Goal: Task Accomplishment & Management: Manage account settings

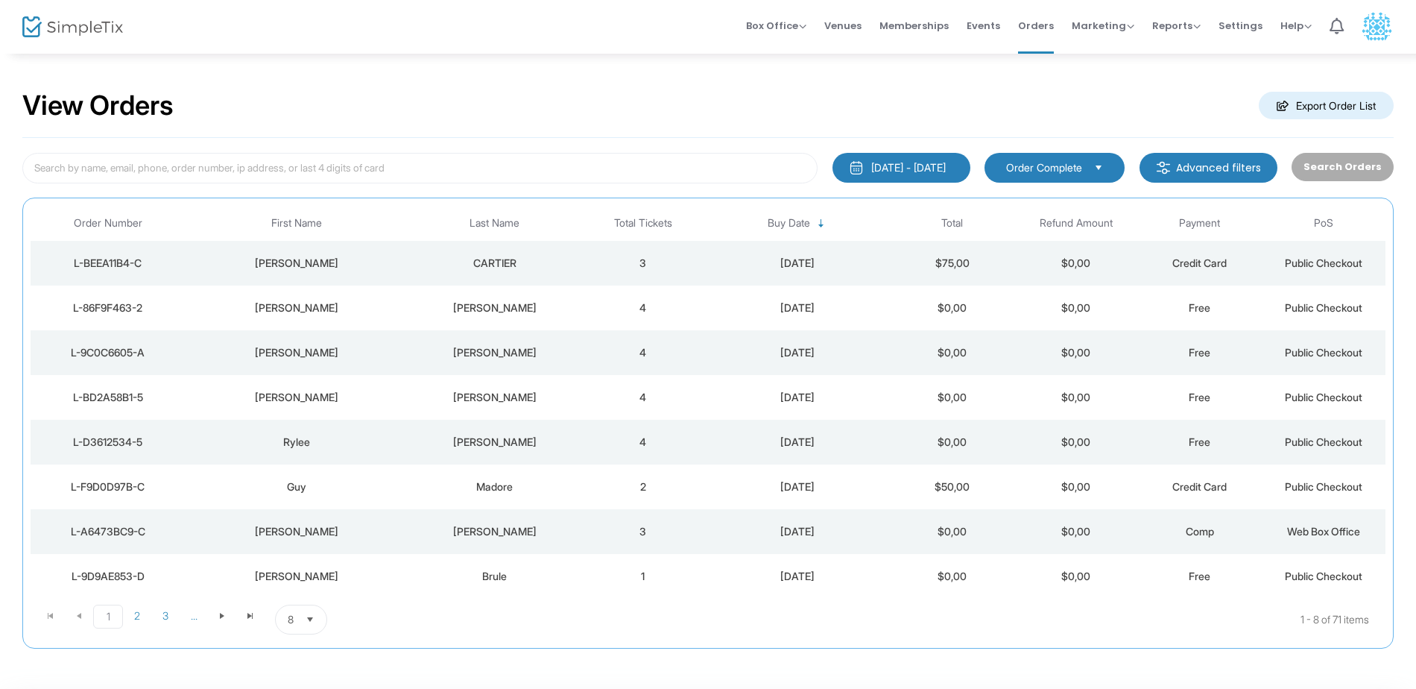
click at [578, 269] on td "CARTIER" at bounding box center [494, 263] width 173 height 45
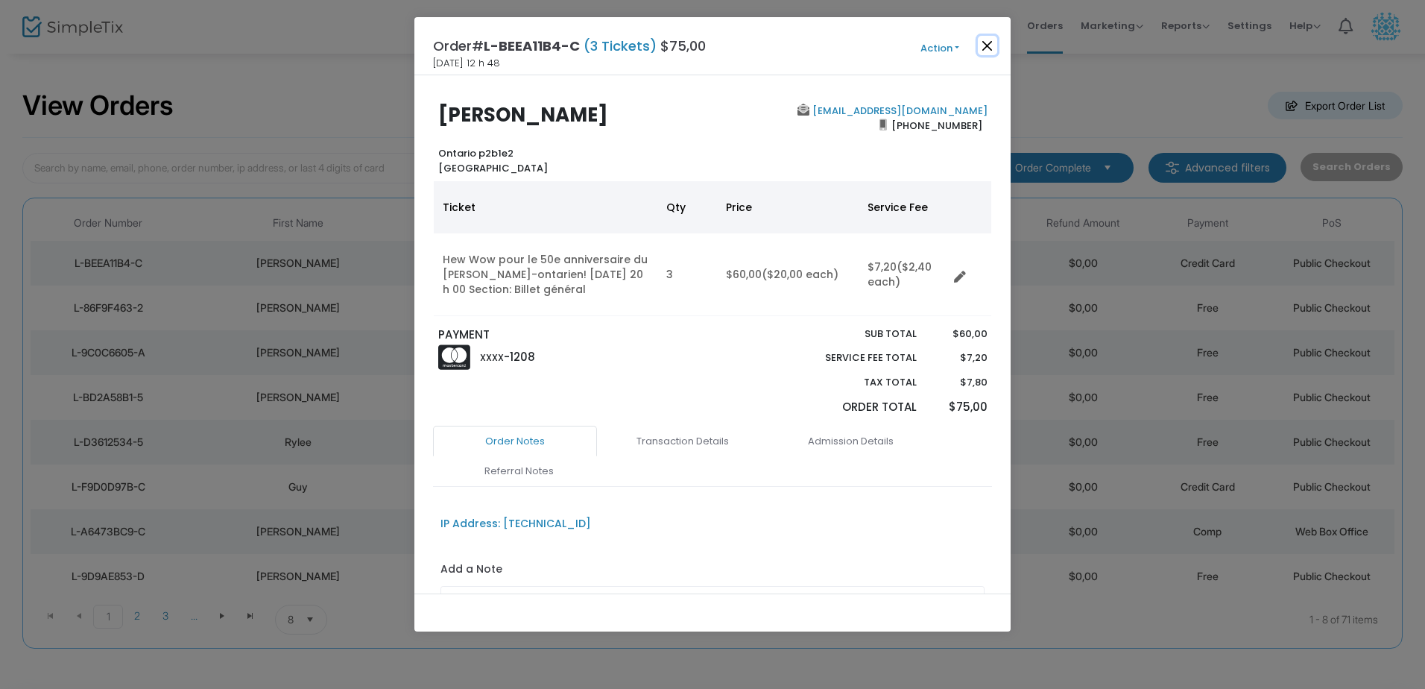
click at [990, 42] on button "Close" at bounding box center [987, 45] width 19 height 19
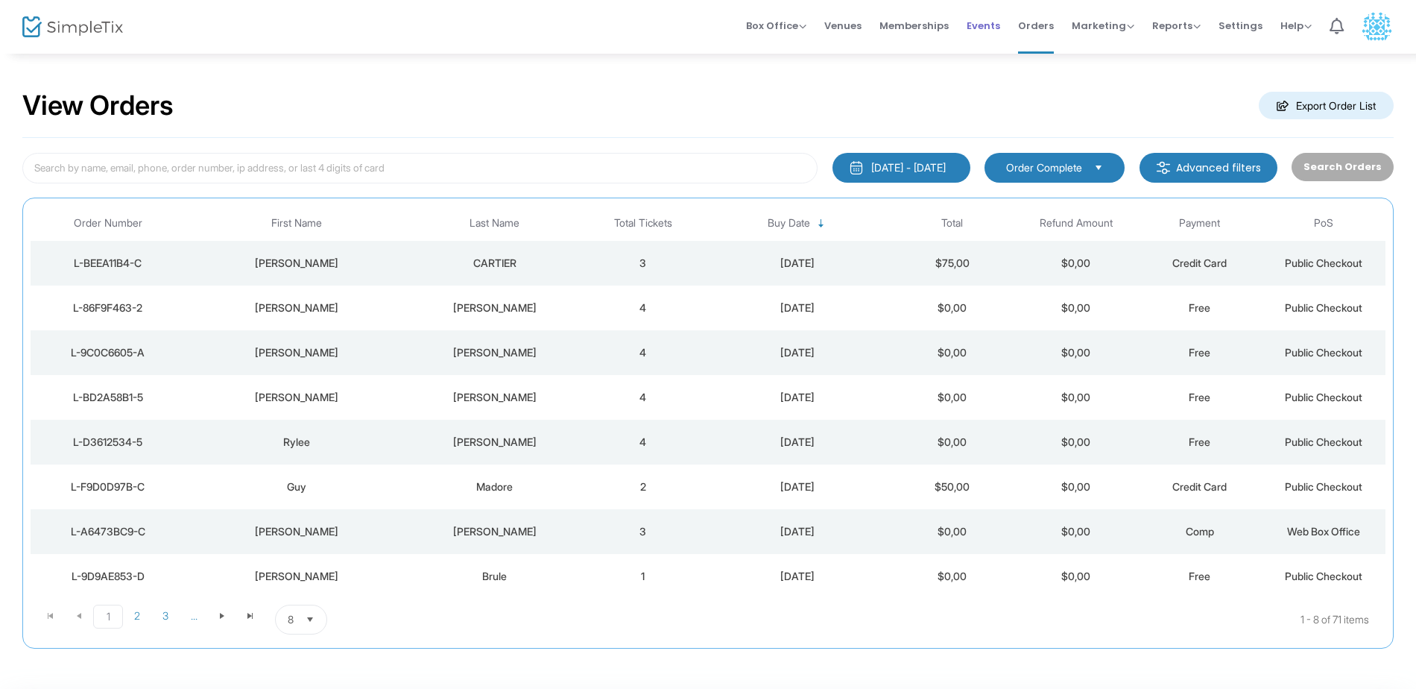
click at [986, 22] on span "Events" at bounding box center [984, 26] width 34 height 38
click at [548, 257] on div "CARTIER" at bounding box center [495, 263] width 166 height 15
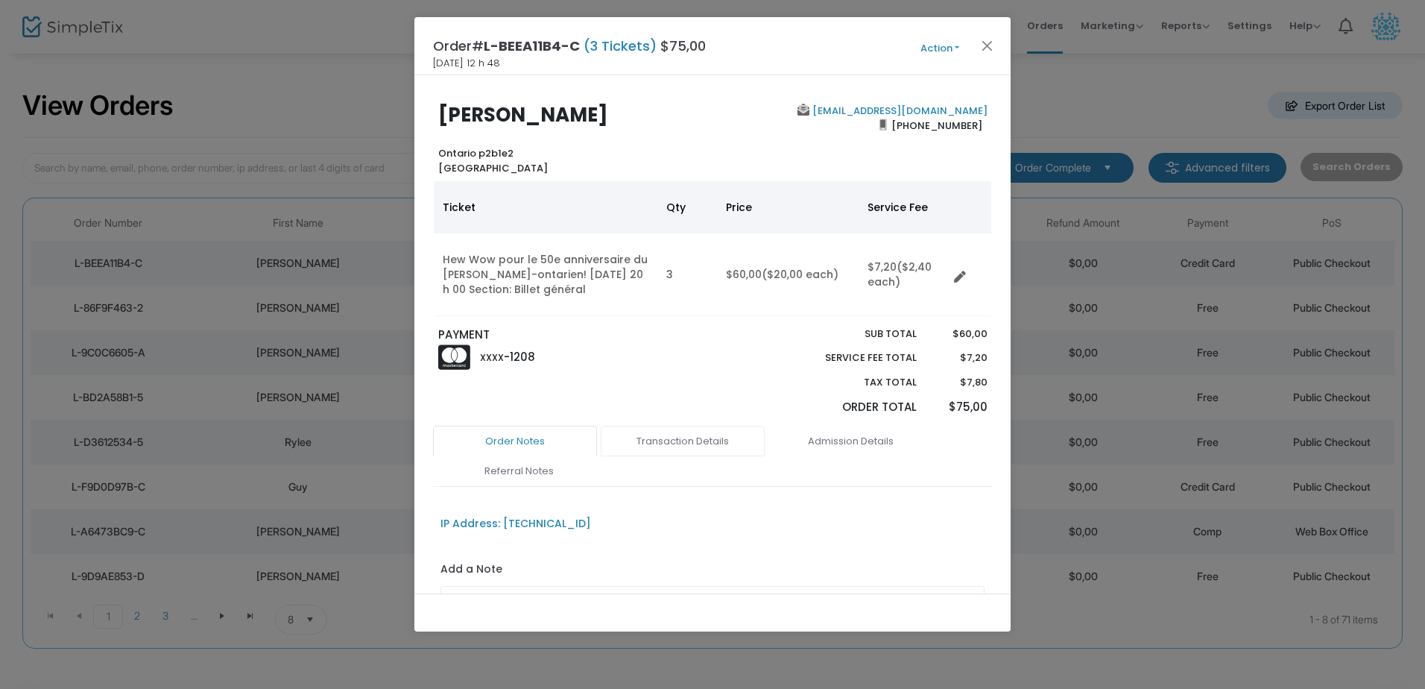
click at [681, 436] on link "Transaction Details" at bounding box center [683, 441] width 164 height 31
drag, startPoint x: 478, startPoint y: 152, endPoint x: 517, endPoint y: 154, distance: 39.5
click at [517, 154] on div "[PERSON_NAME] Ontario p2b1e2 [GEOGRAPHIC_DATA]" at bounding box center [572, 140] width 282 height 72
drag, startPoint x: 517, startPoint y: 154, endPoint x: 502, endPoint y: 153, distance: 14.9
copy b "p2b1e2"
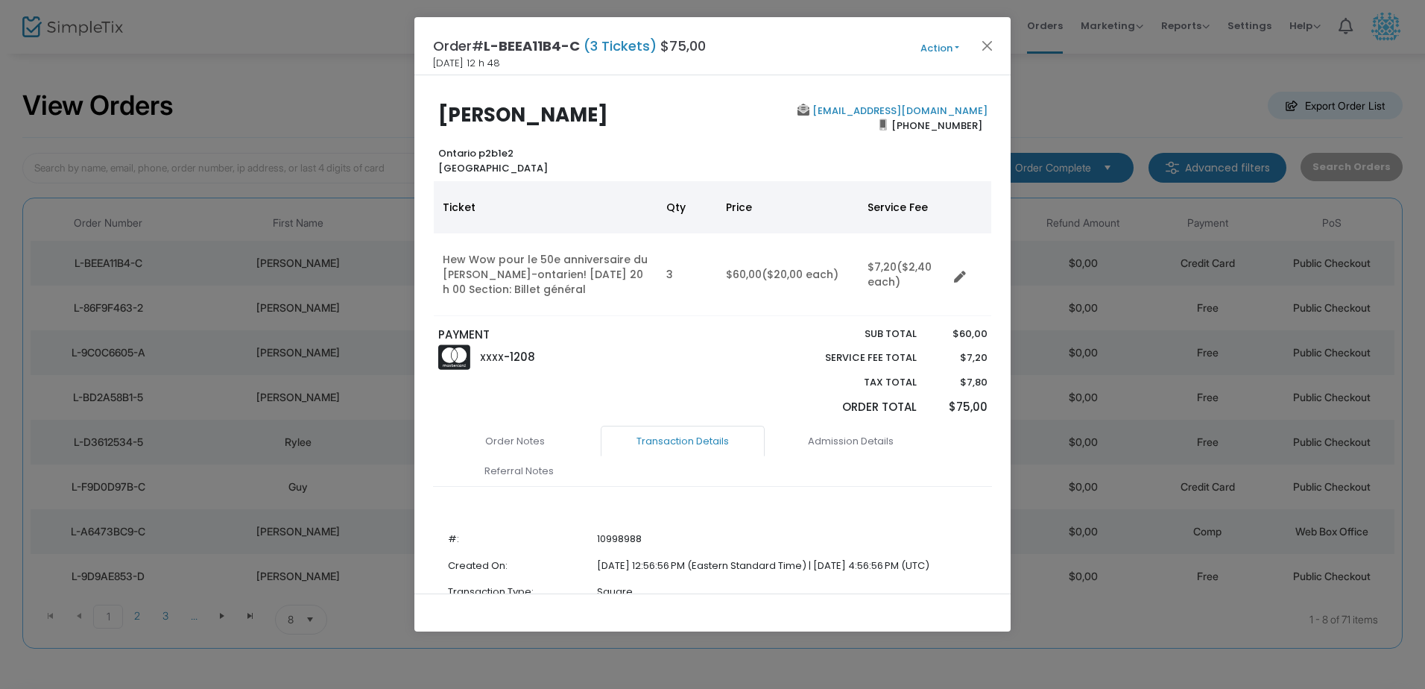
click at [617, 154] on div "[PERSON_NAME] Ontario p2b1e2 [GEOGRAPHIC_DATA]" at bounding box center [572, 140] width 282 height 72
click at [858, 446] on link "Admission Details" at bounding box center [851, 441] width 164 height 31
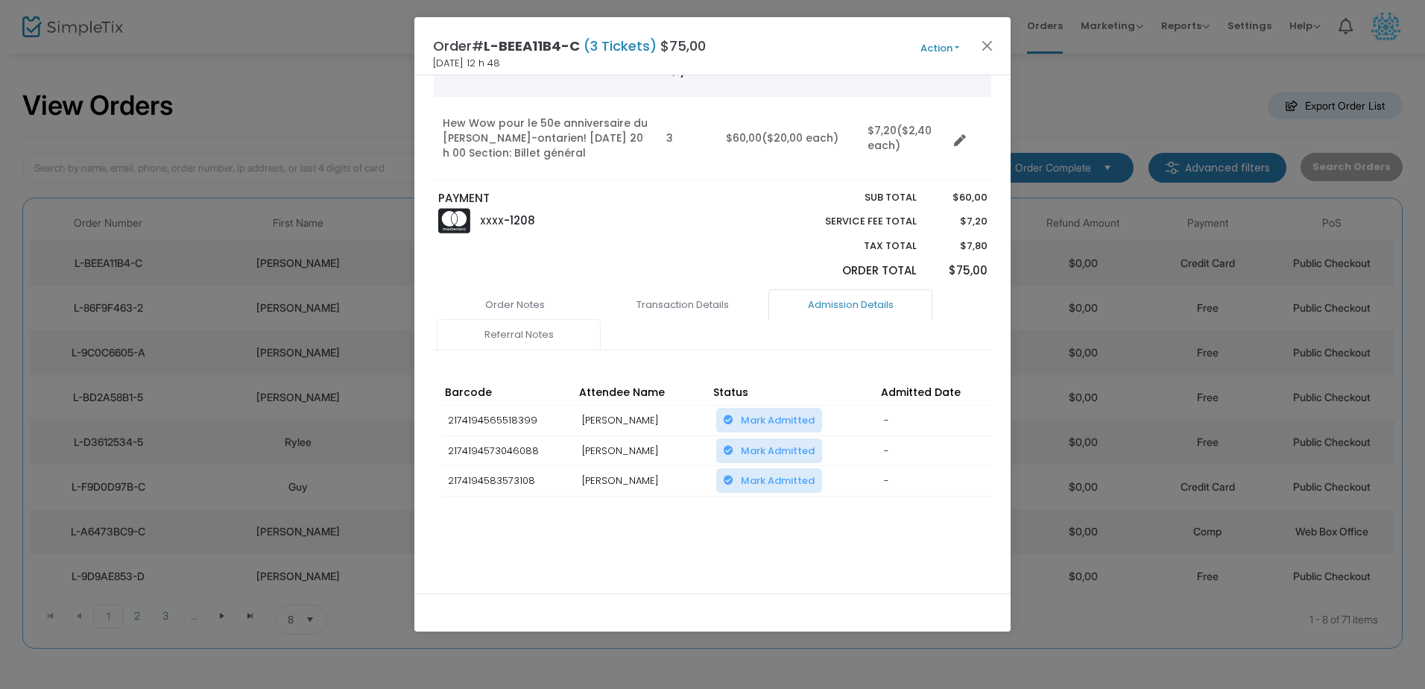
click at [529, 331] on link "Referral Notes" at bounding box center [519, 334] width 164 height 31
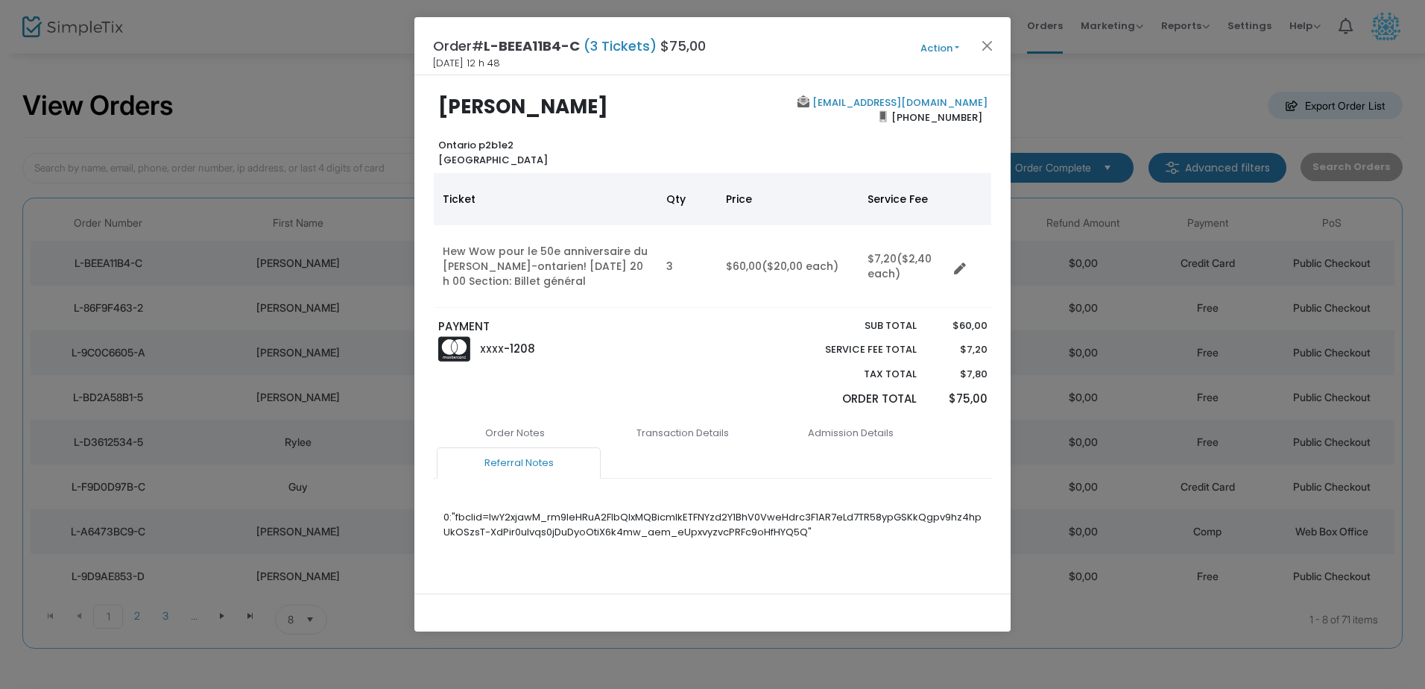
scroll to position [28, 0]
click at [495, 417] on link "Order Notes" at bounding box center [515, 432] width 164 height 31
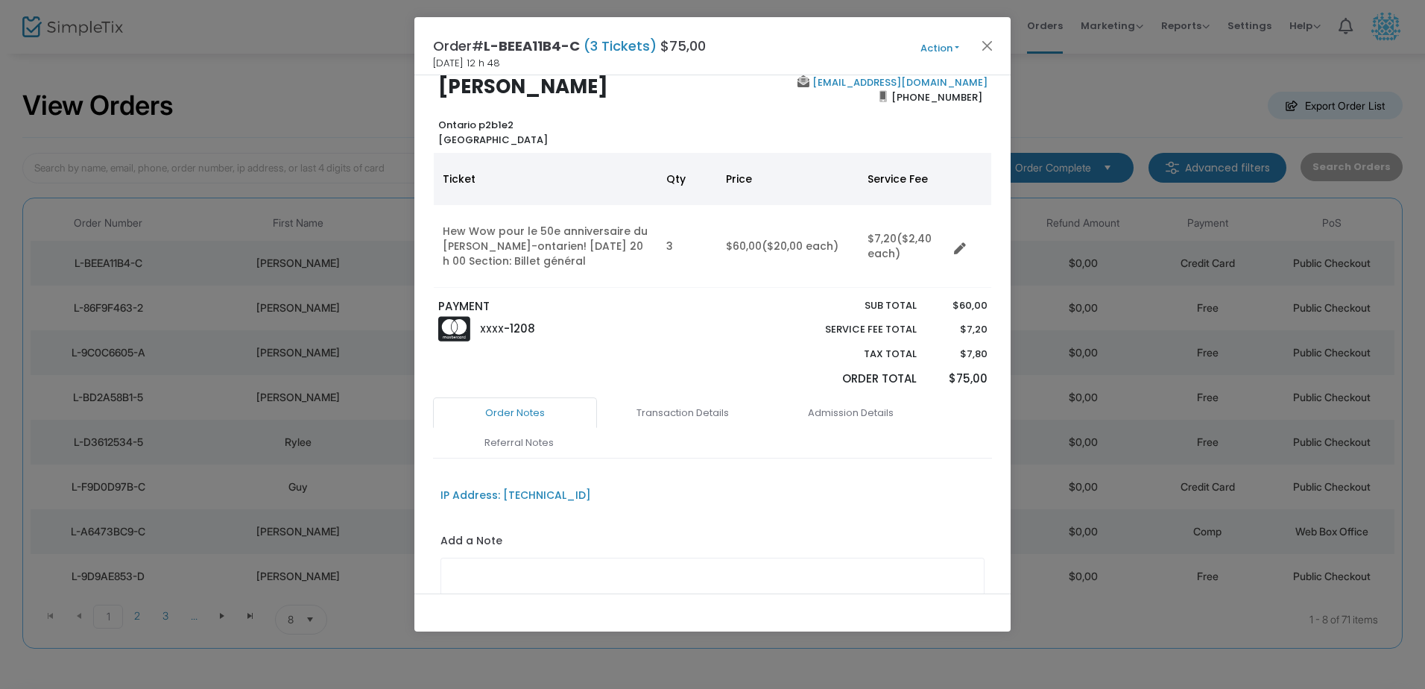
scroll to position [142, 0]
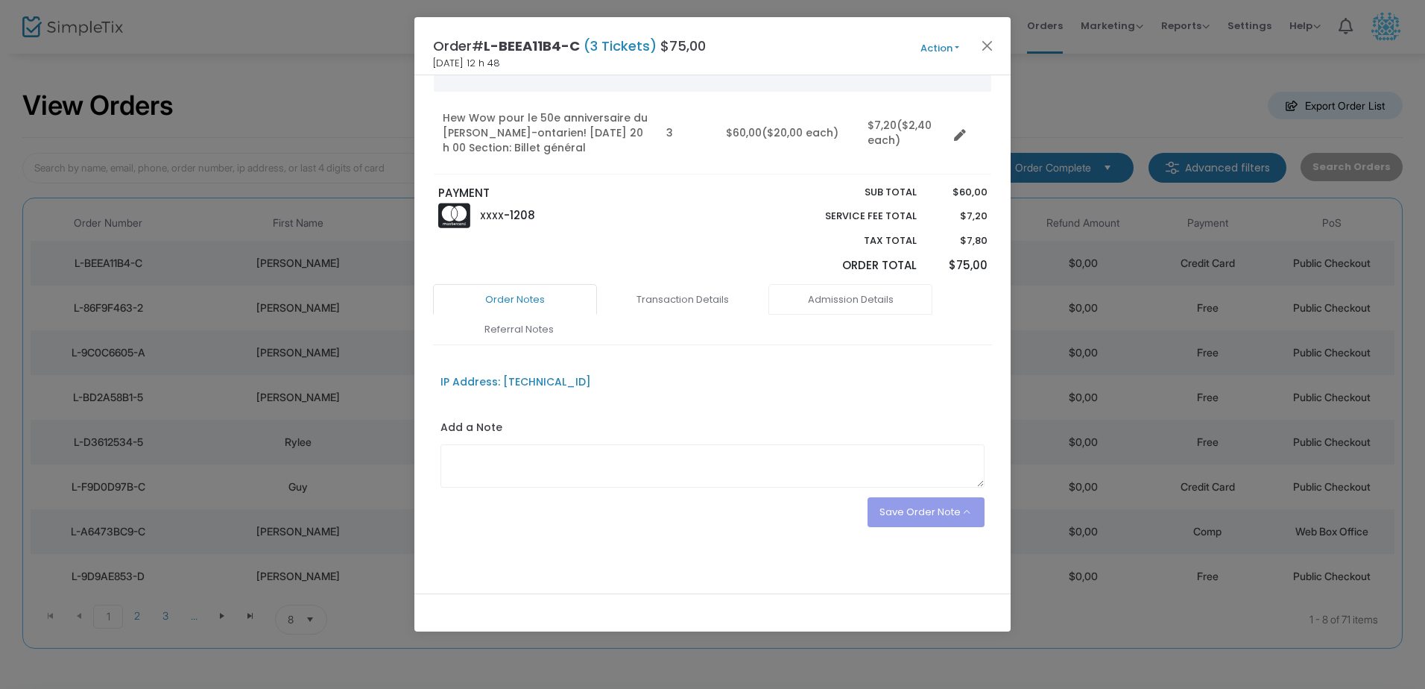
click at [832, 295] on link "Admission Details" at bounding box center [851, 299] width 164 height 31
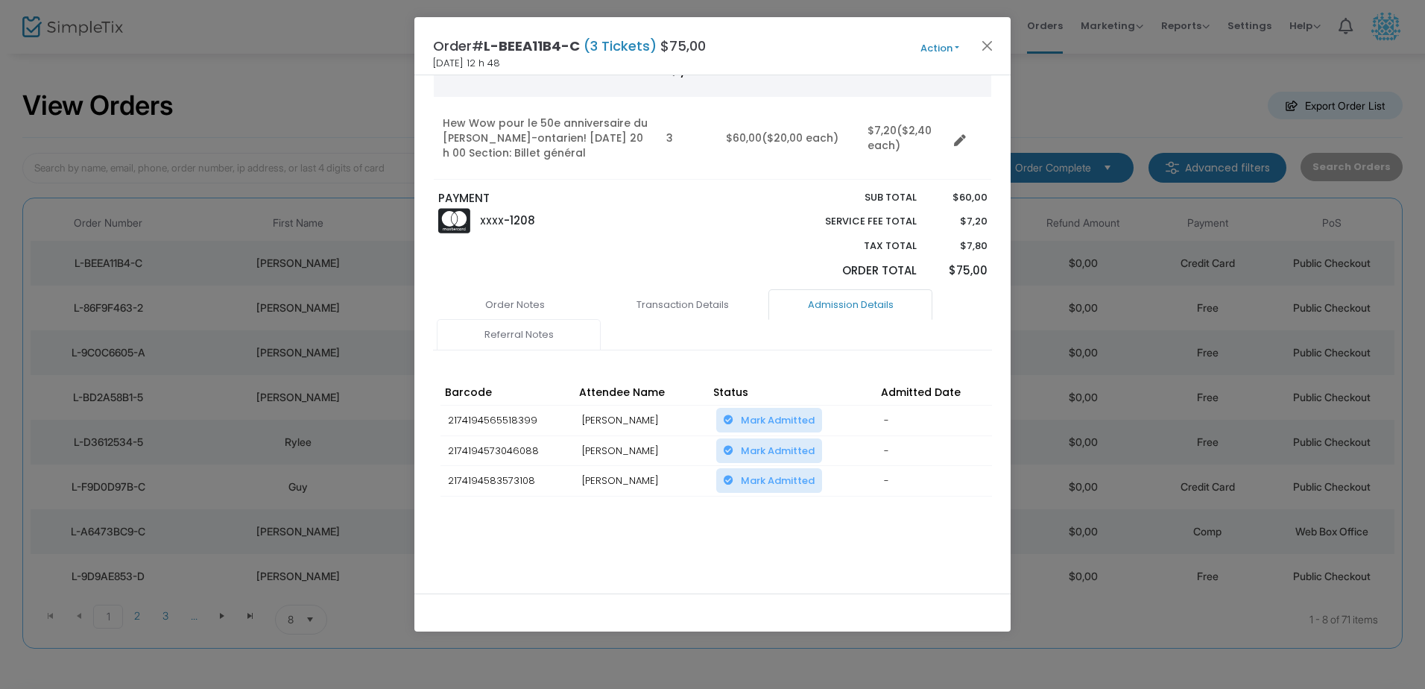
click at [521, 325] on link "Referral Notes" at bounding box center [519, 334] width 164 height 31
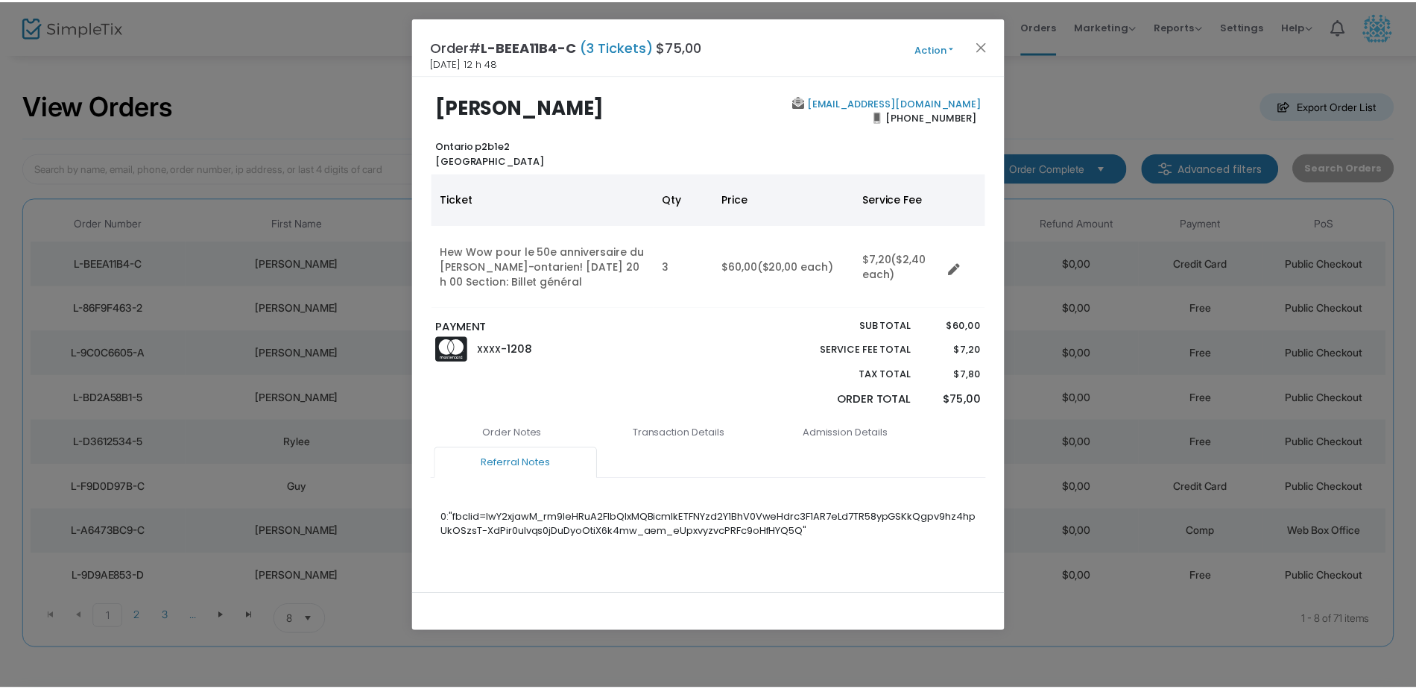
scroll to position [0, 0]
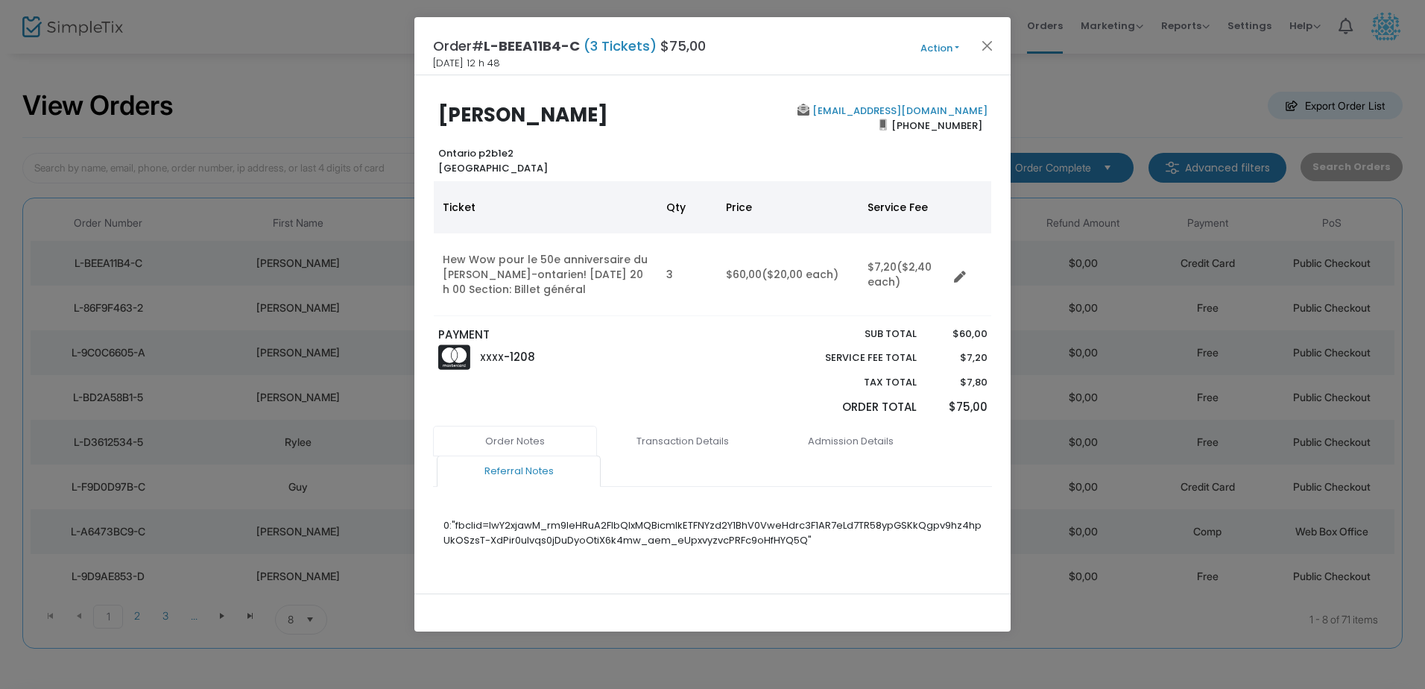
click at [495, 440] on link "Order Notes" at bounding box center [515, 441] width 164 height 31
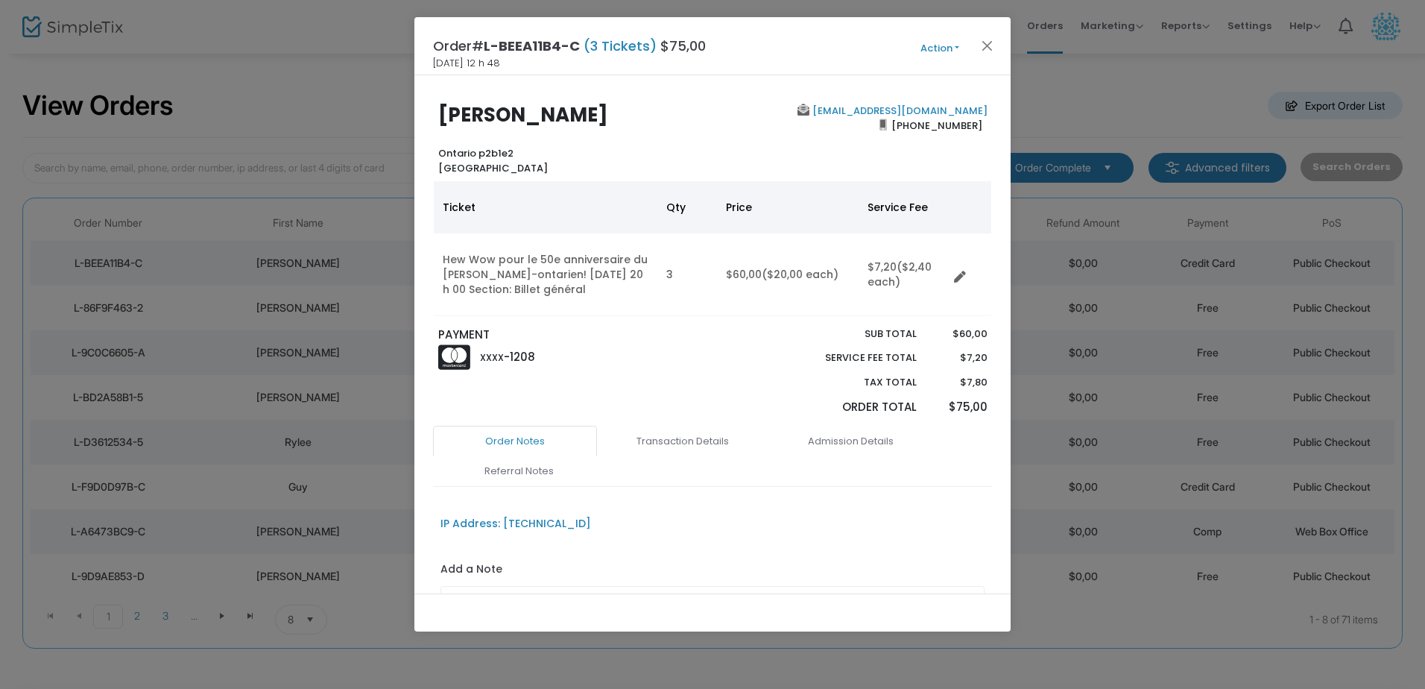
click at [928, 40] on button "Action" at bounding box center [939, 48] width 89 height 16
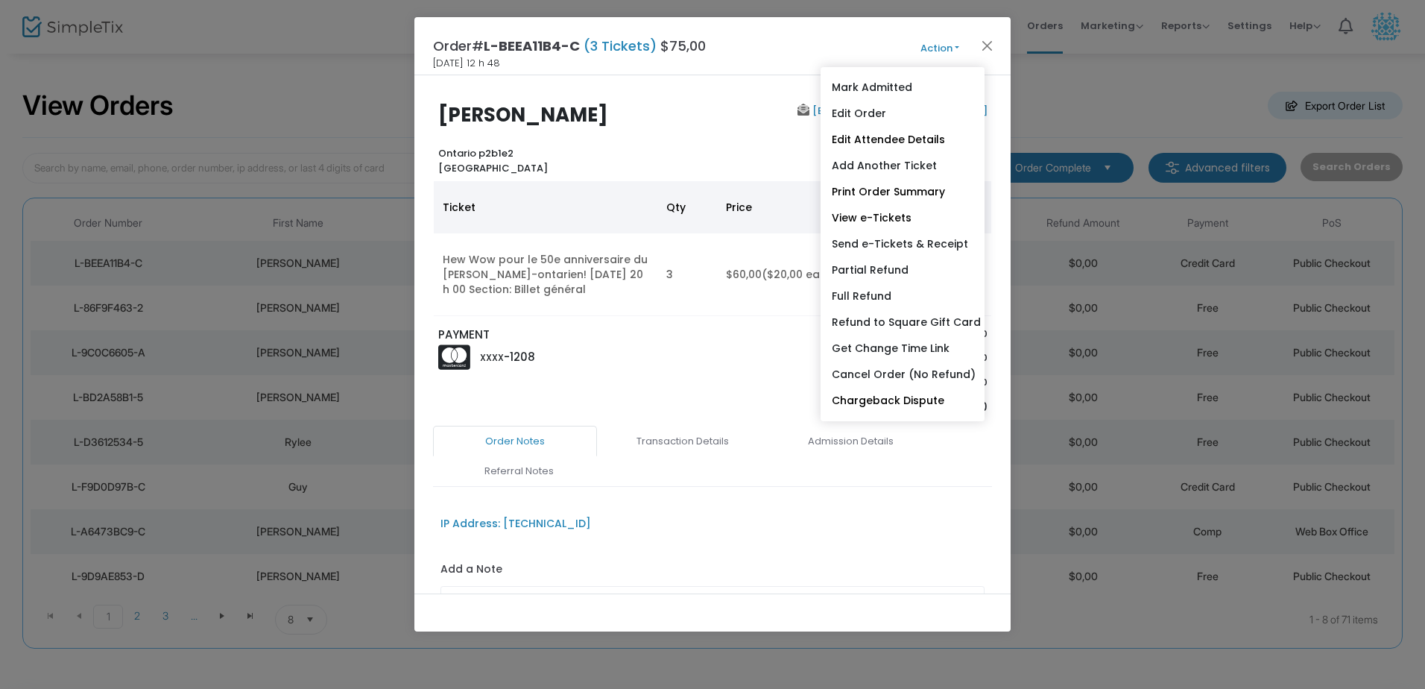
click at [650, 105] on h2 "[PERSON_NAME]" at bounding box center [572, 115] width 268 height 23
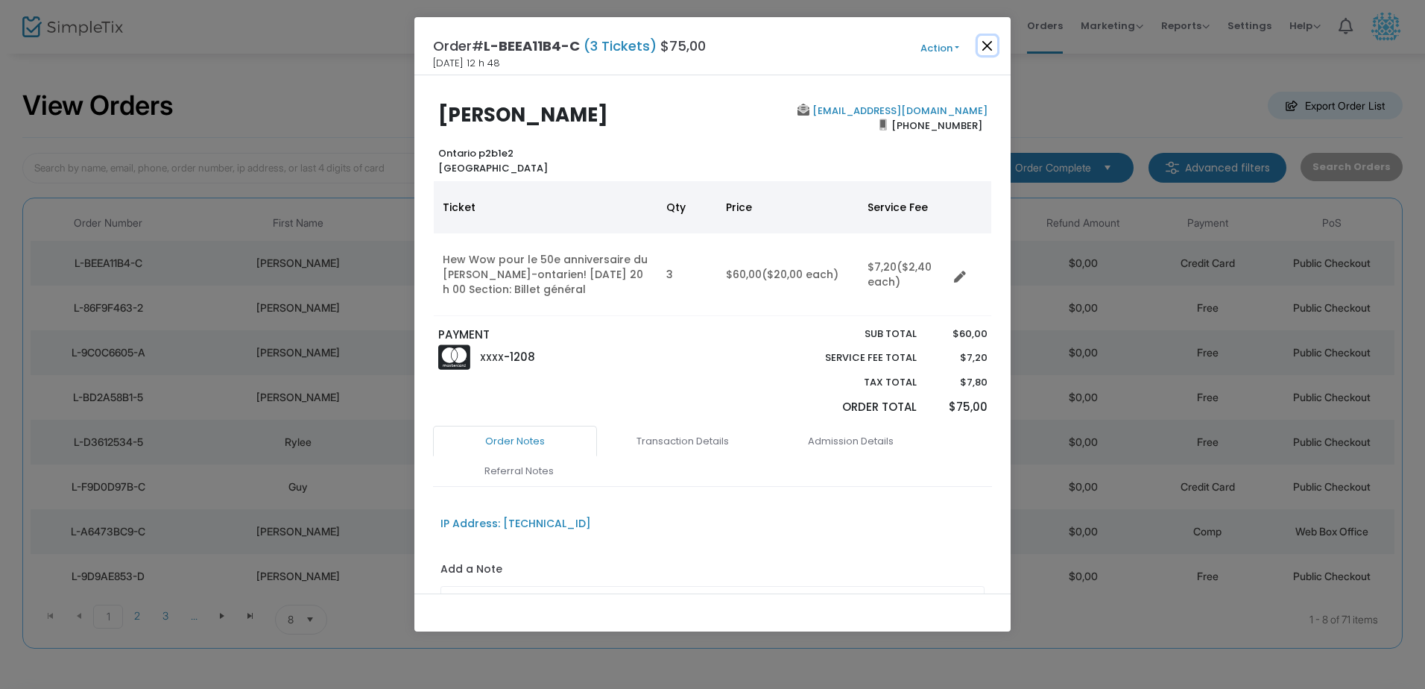
click at [992, 44] on button "Close" at bounding box center [987, 45] width 19 height 19
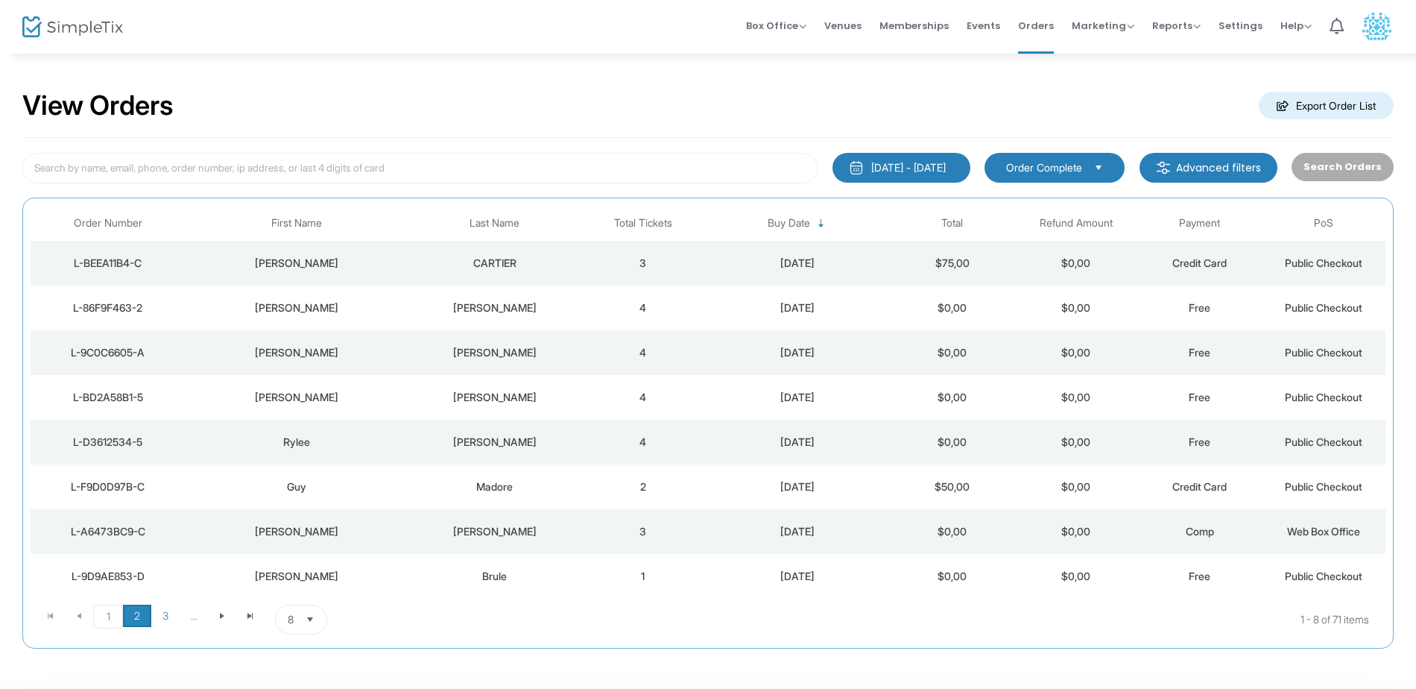
click at [133, 613] on span "2" at bounding box center [137, 616] width 28 height 22
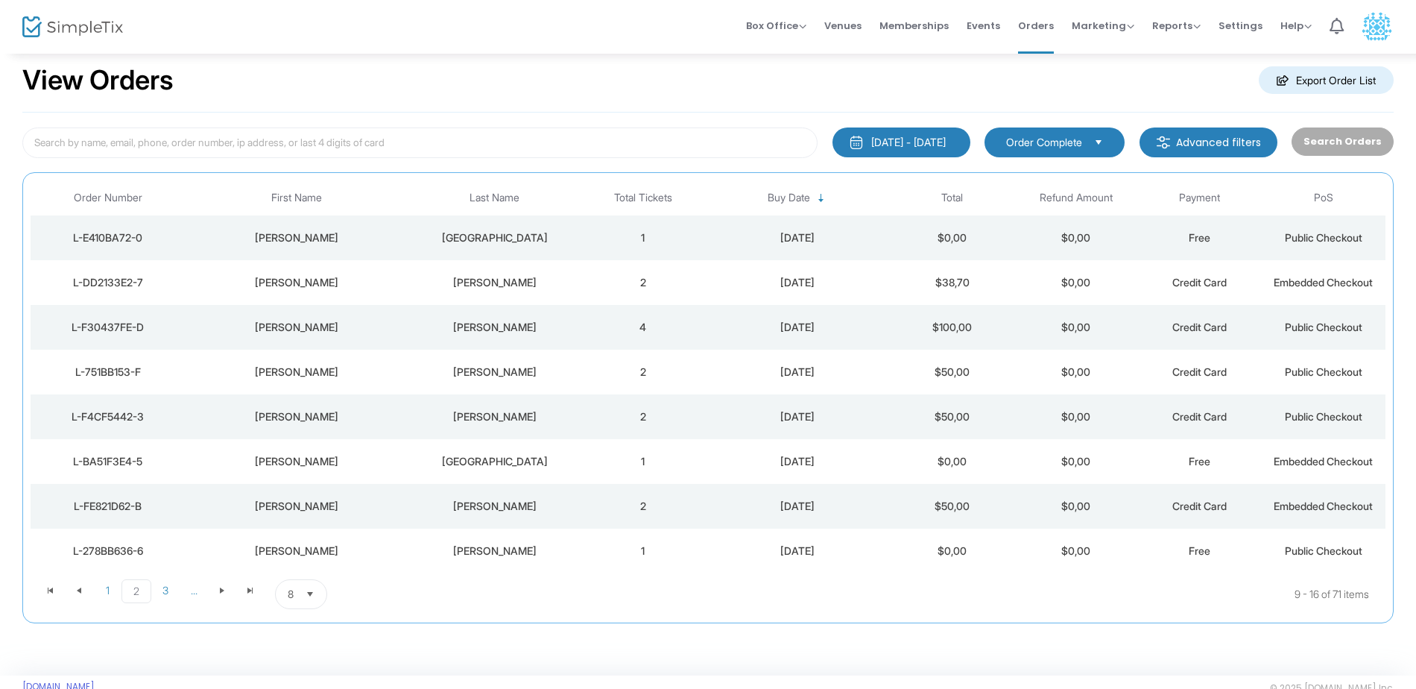
scroll to position [57, 0]
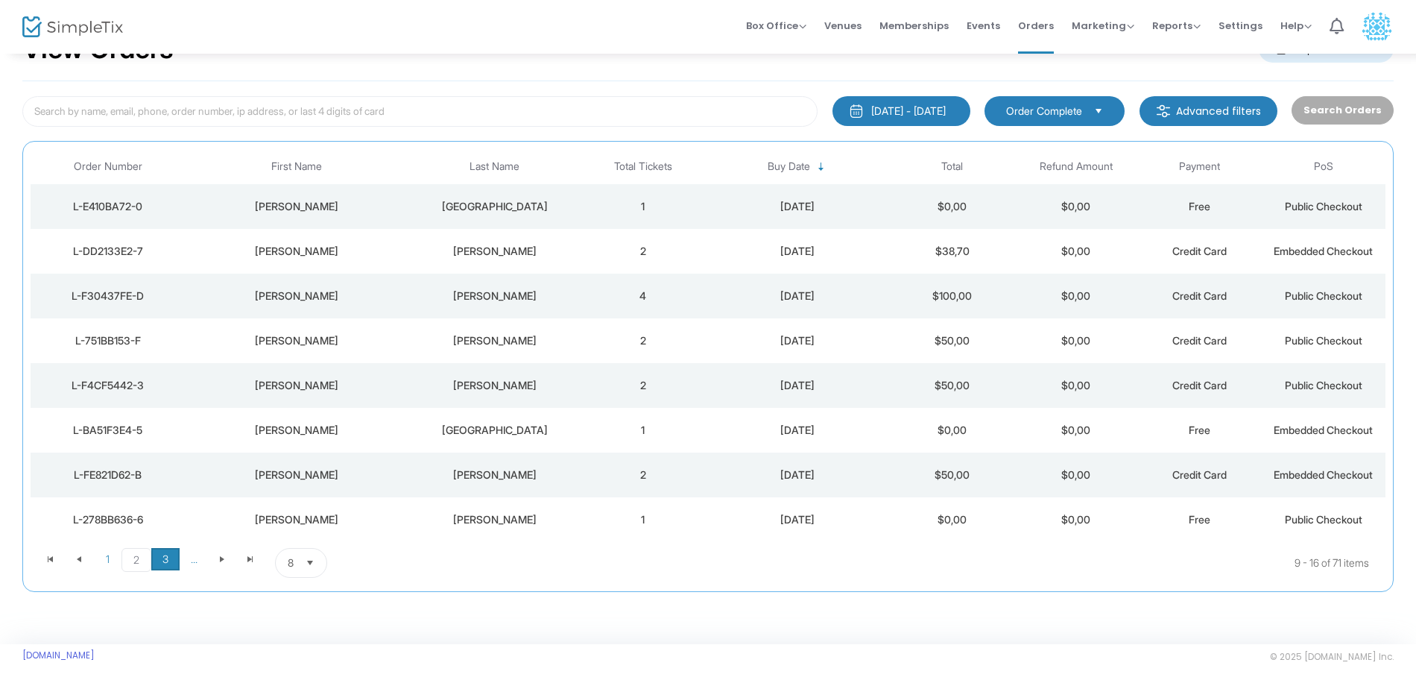
click at [168, 557] on span "3" at bounding box center [165, 559] width 28 height 22
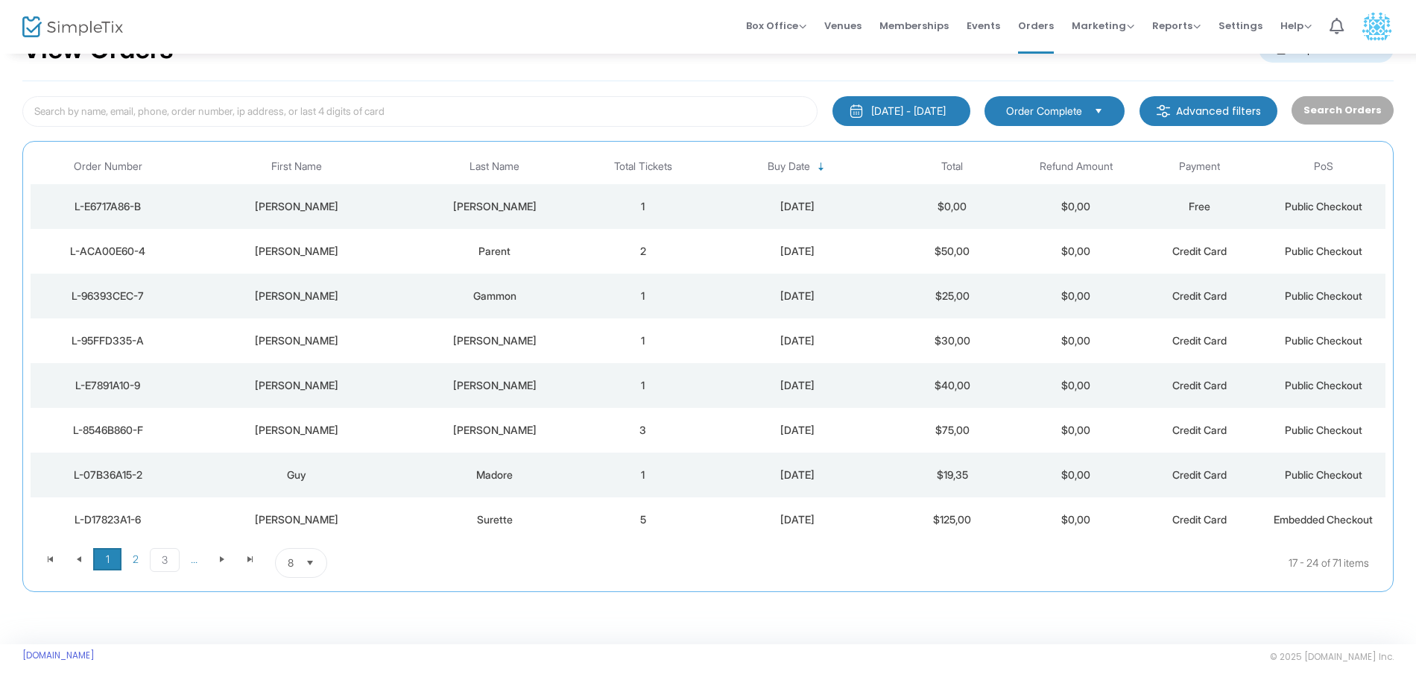
click at [108, 555] on span "1" at bounding box center [107, 559] width 28 height 22
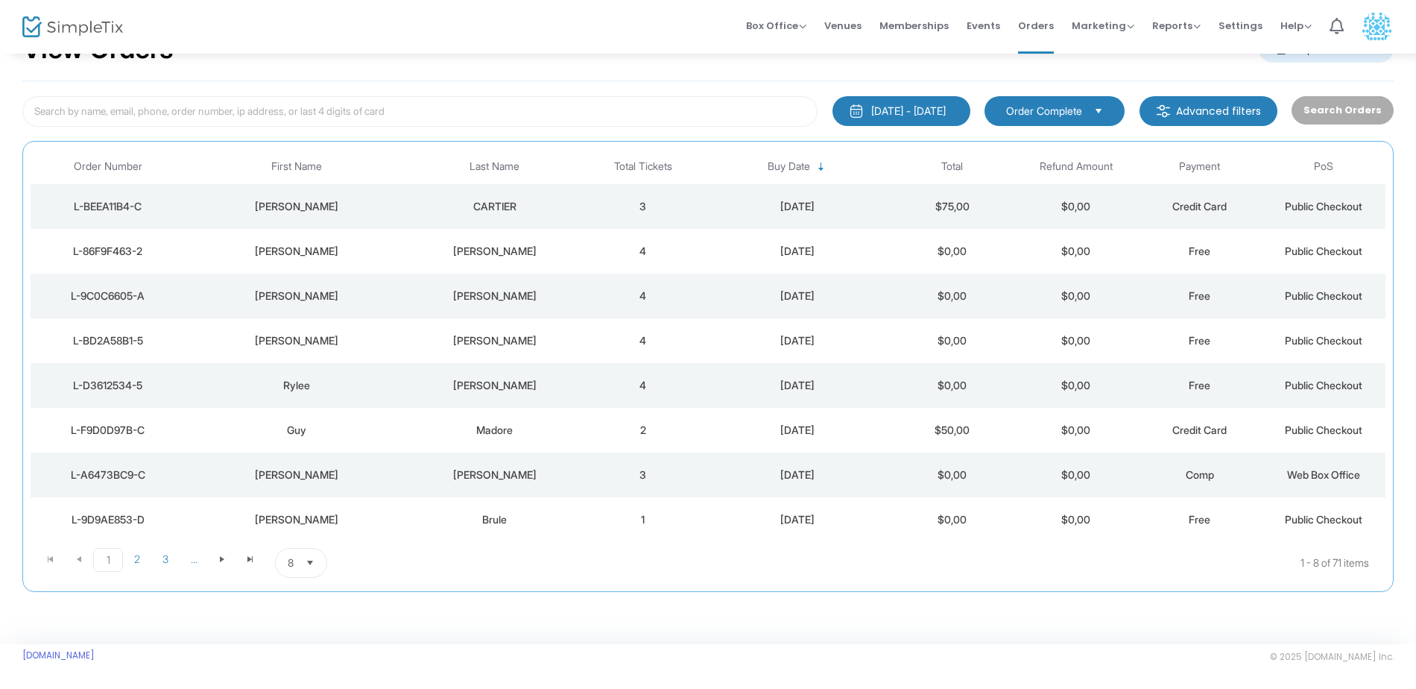
scroll to position [0, 0]
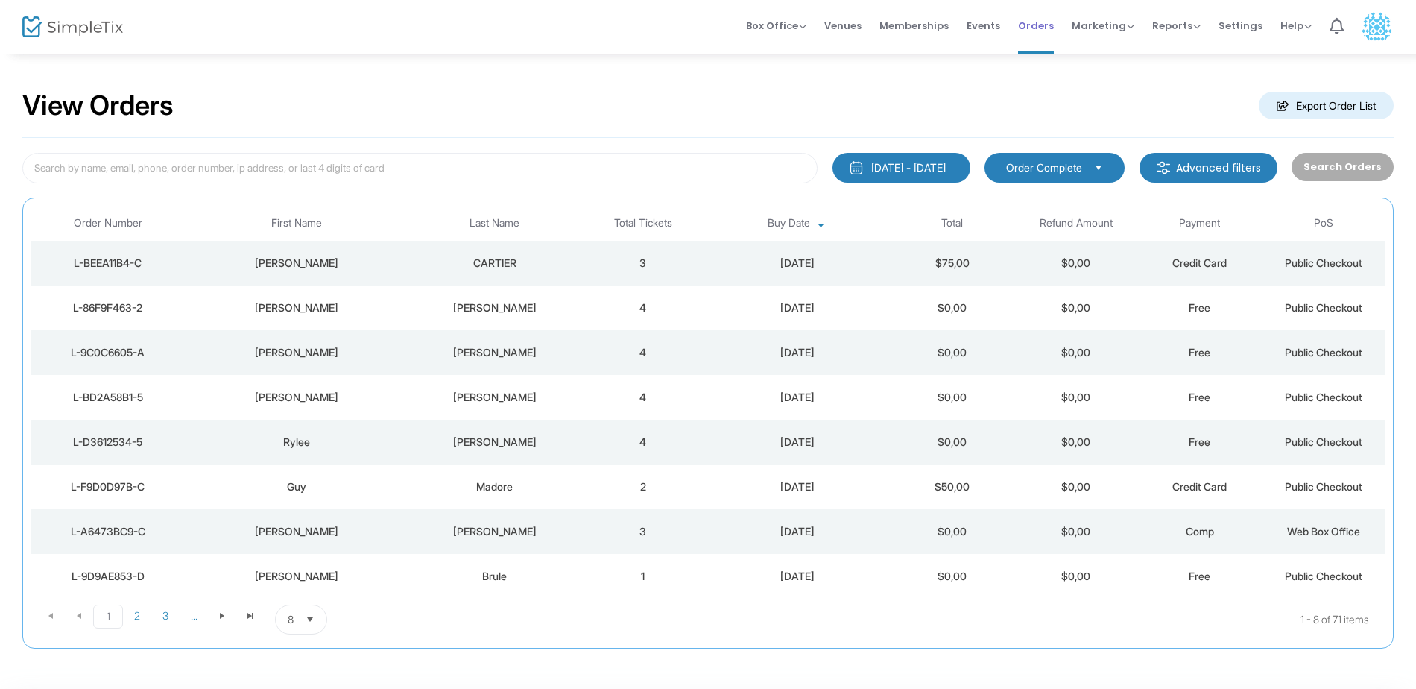
click at [1033, 20] on span "Orders" at bounding box center [1036, 26] width 36 height 38
click at [138, 618] on span "2" at bounding box center [137, 616] width 28 height 22
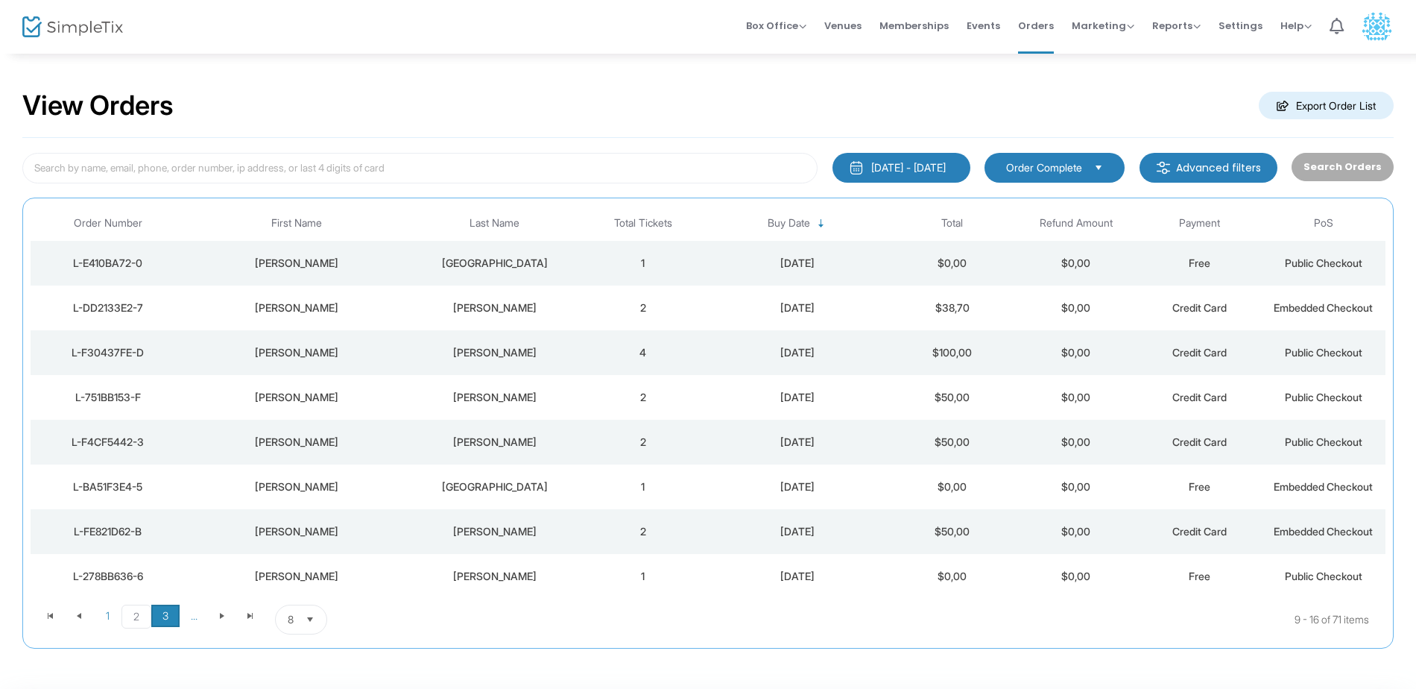
click at [165, 618] on span "3" at bounding box center [165, 616] width 28 height 22
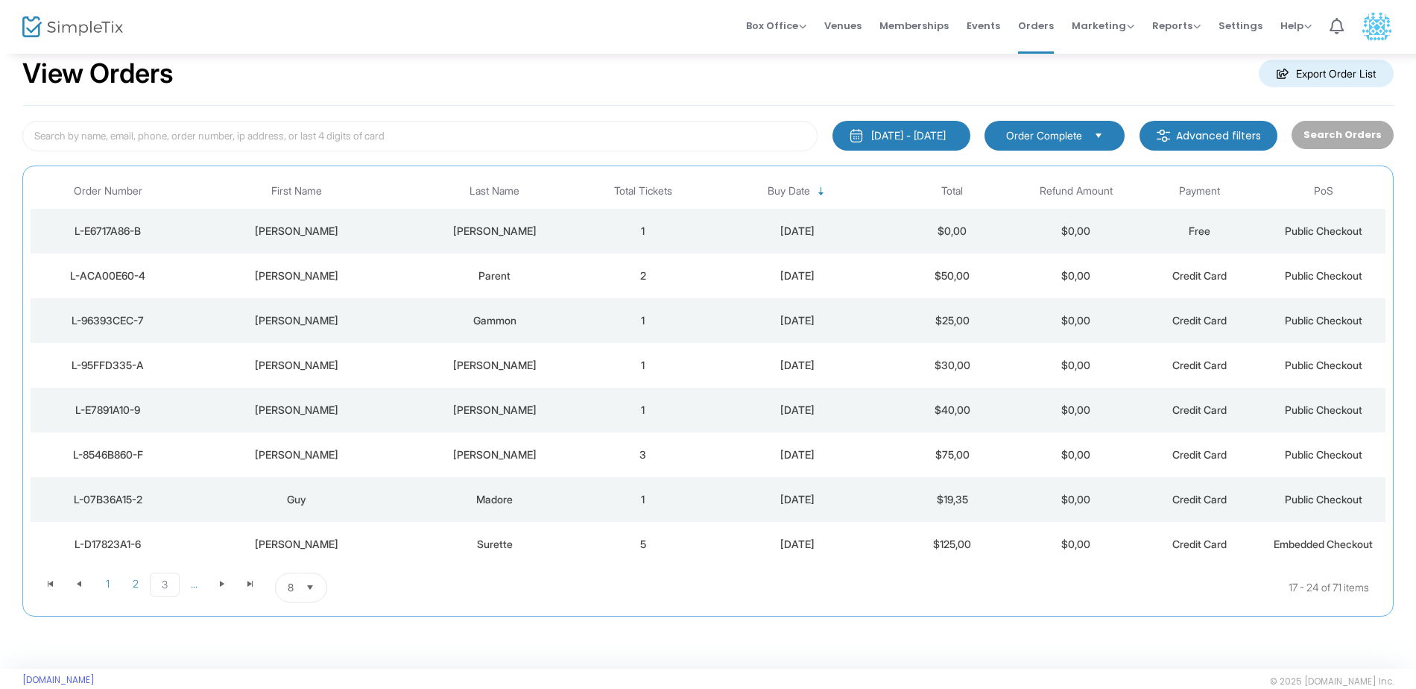
scroll to position [57, 0]
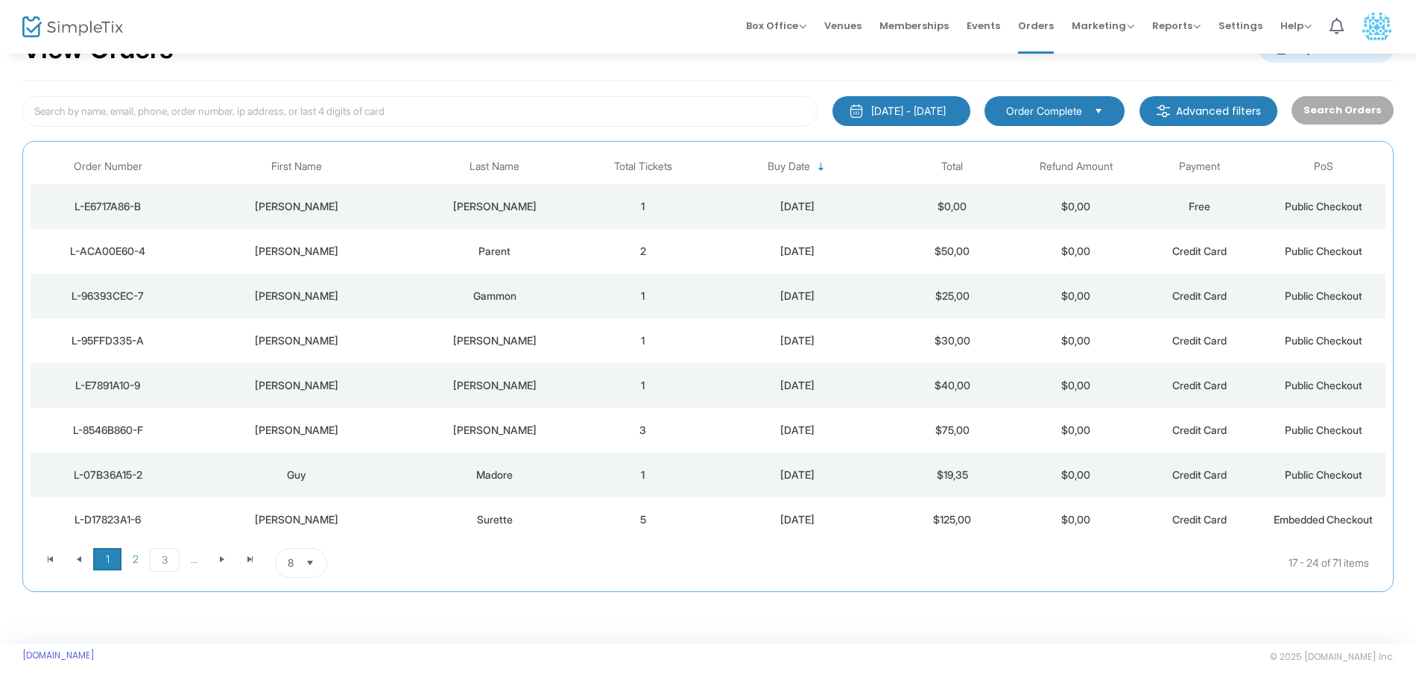
click at [116, 555] on span "1" at bounding box center [107, 559] width 28 height 22
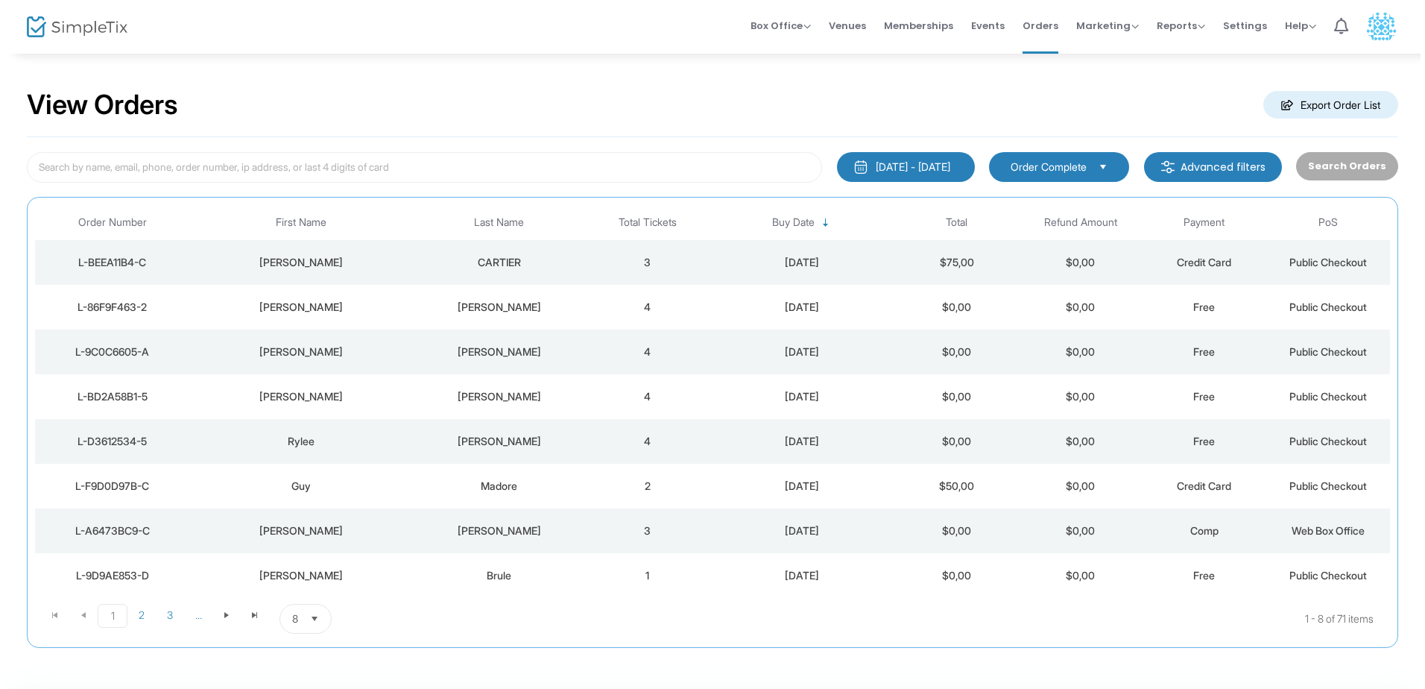
scroll to position [0, 0]
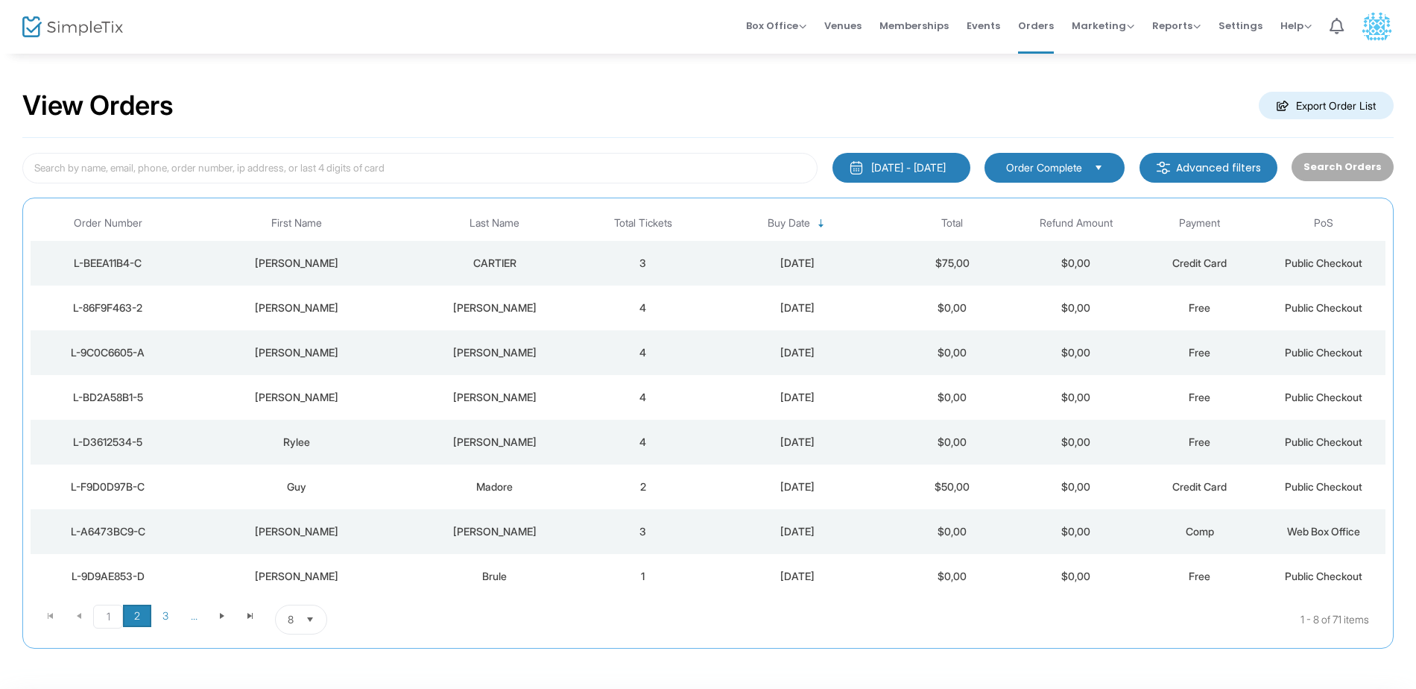
click at [140, 618] on span "2" at bounding box center [137, 616] width 28 height 22
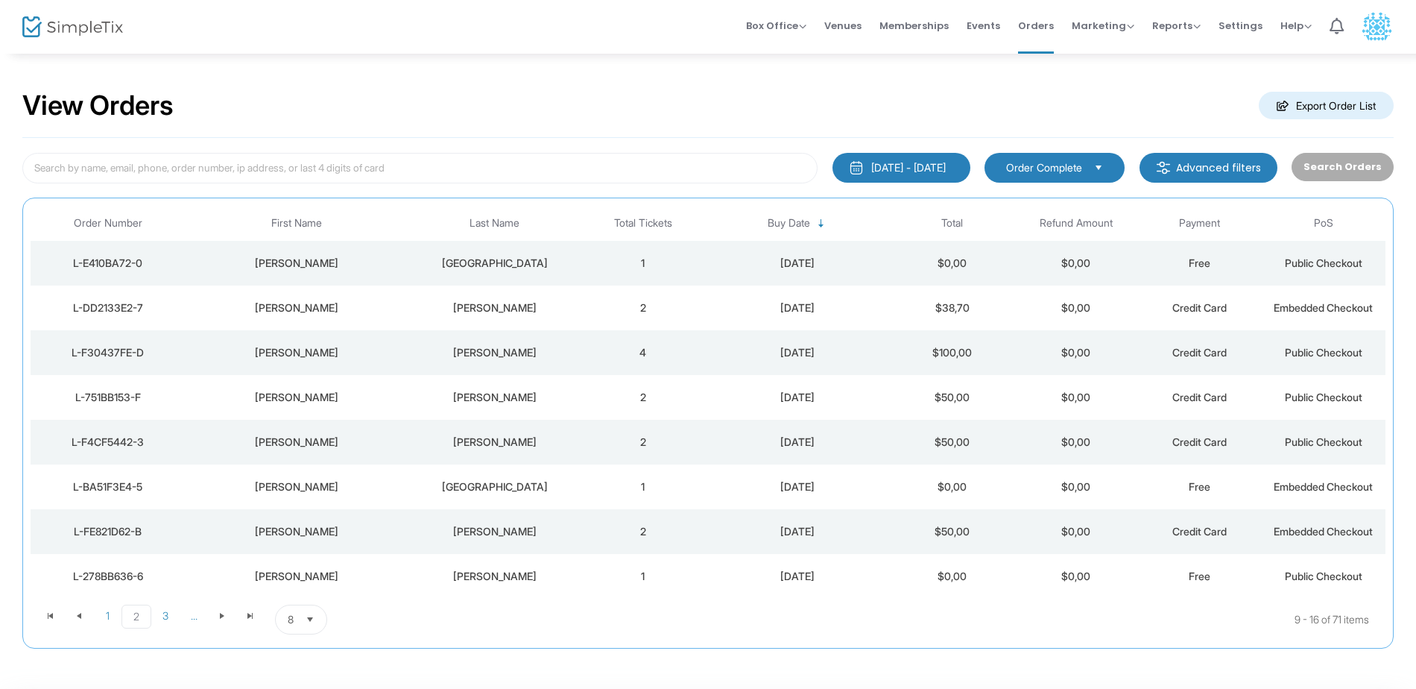
click at [590, 403] on td "2" at bounding box center [643, 397] width 124 height 45
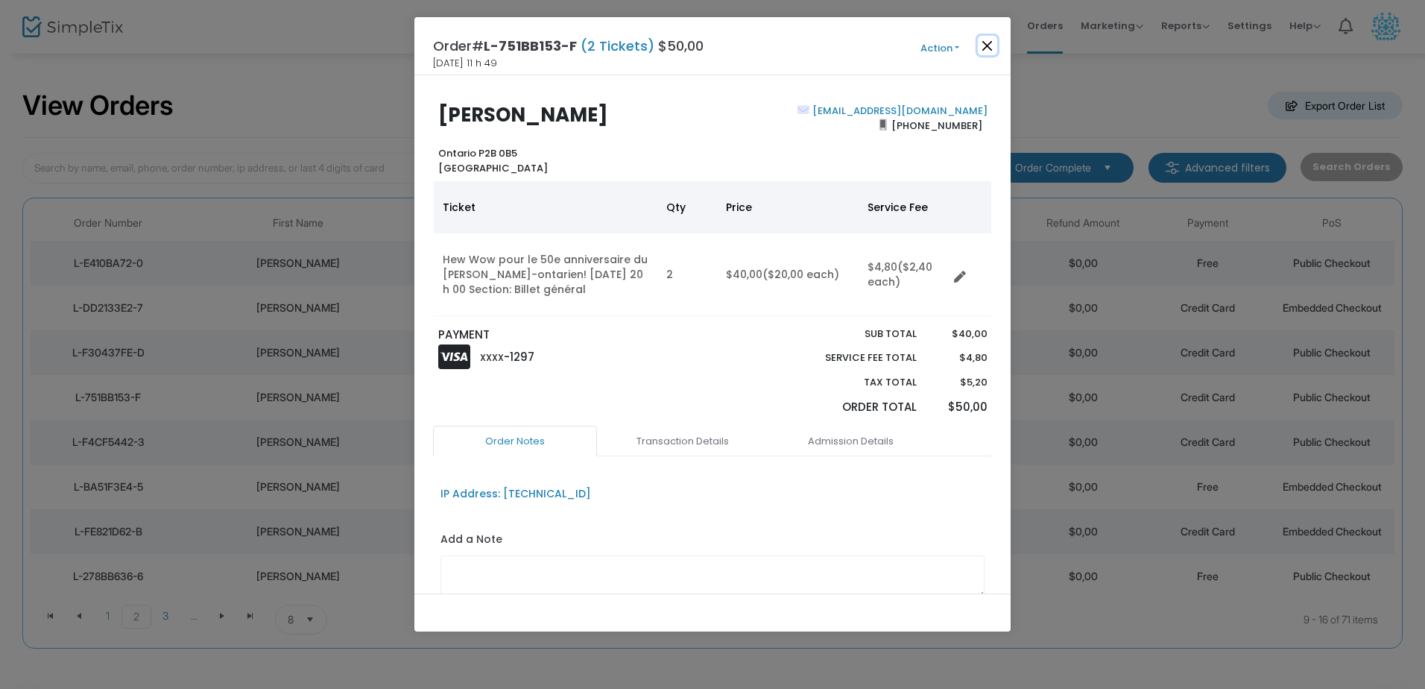
click at [982, 42] on button "Close" at bounding box center [987, 45] width 19 height 19
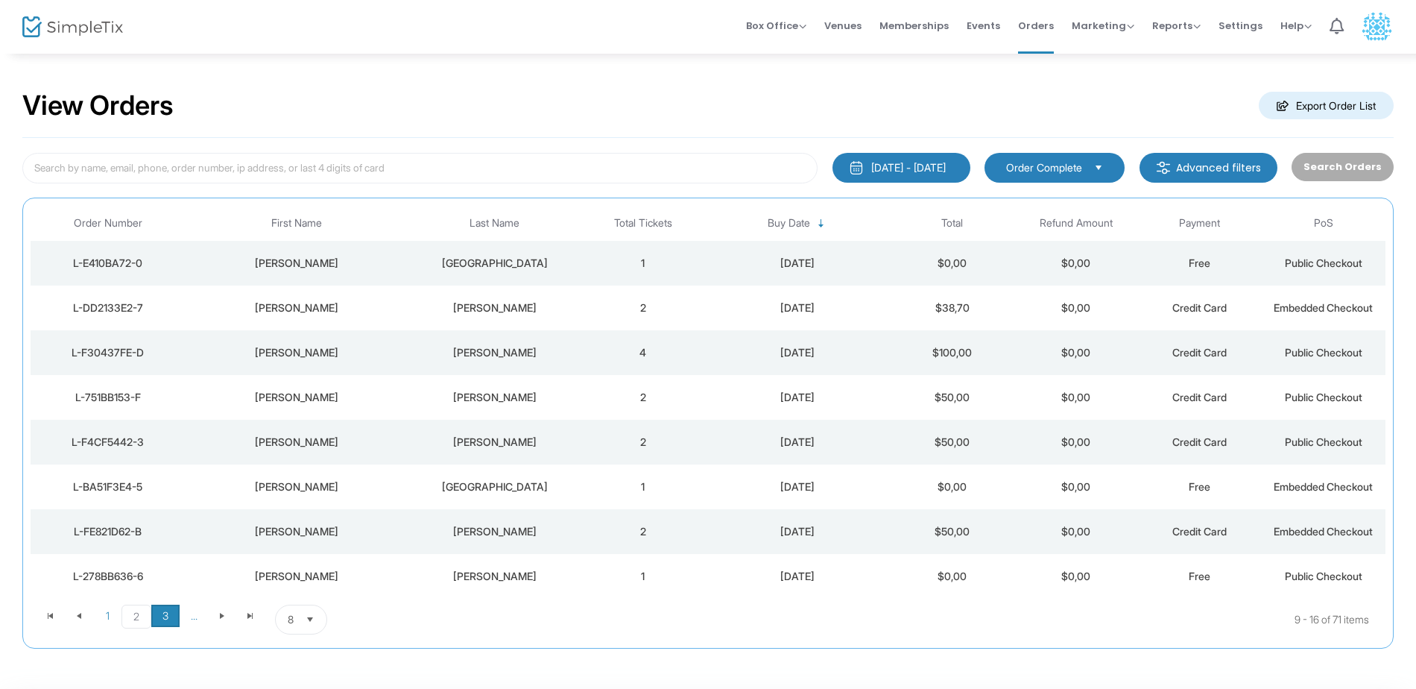
click at [154, 620] on span "3" at bounding box center [165, 616] width 28 height 22
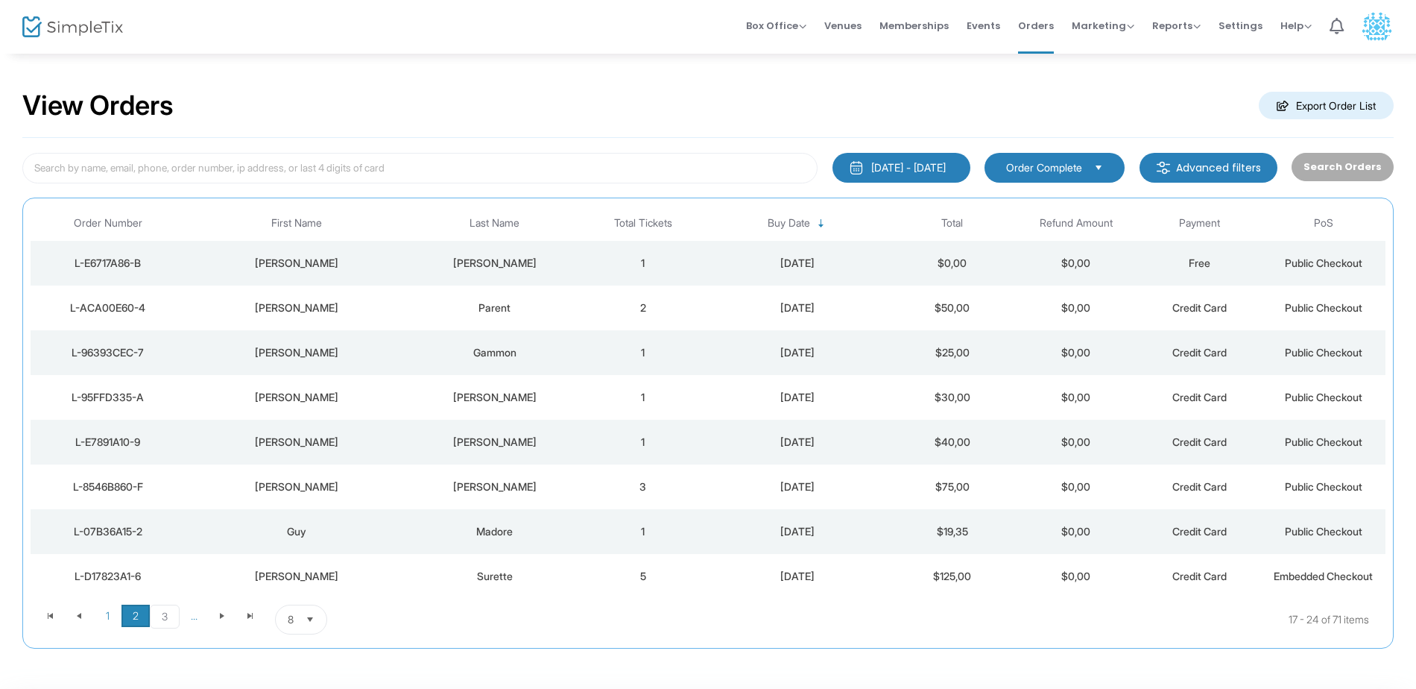
click at [132, 614] on span "2" at bounding box center [136, 616] width 28 height 22
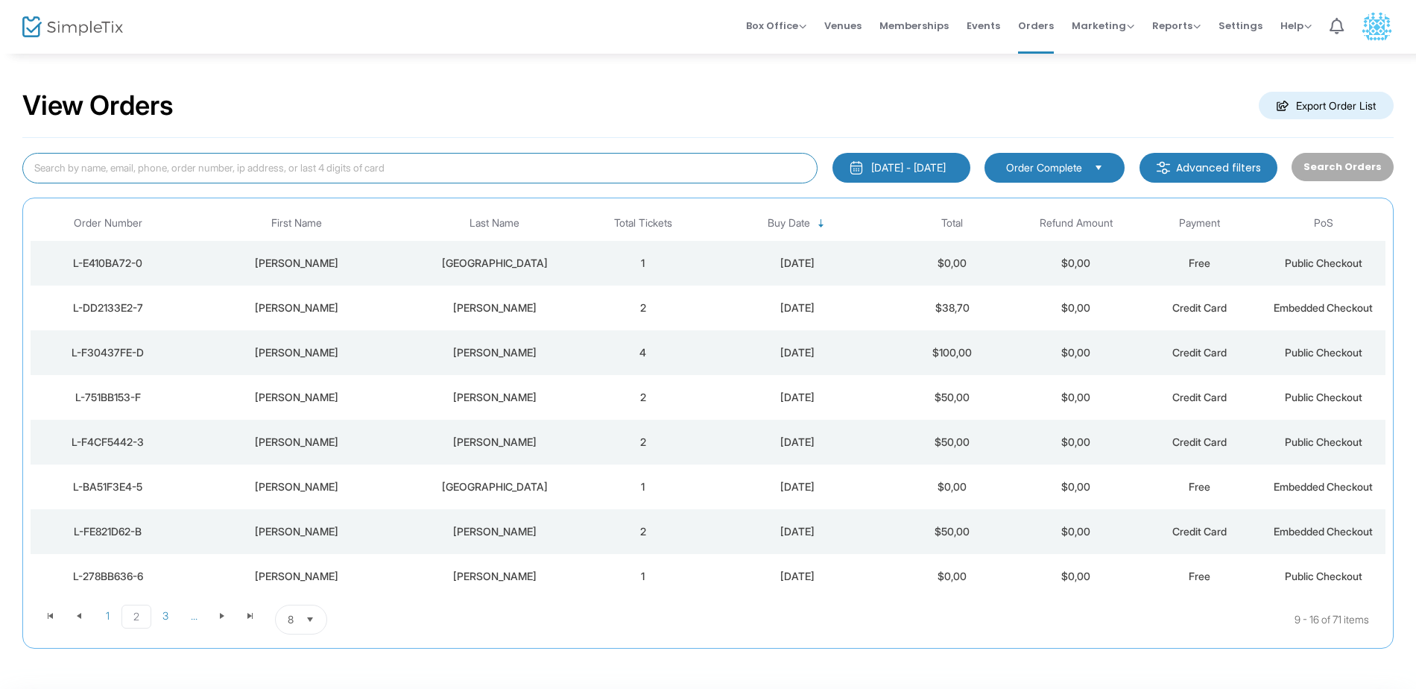
click at [312, 155] on input at bounding box center [419, 168] width 795 height 31
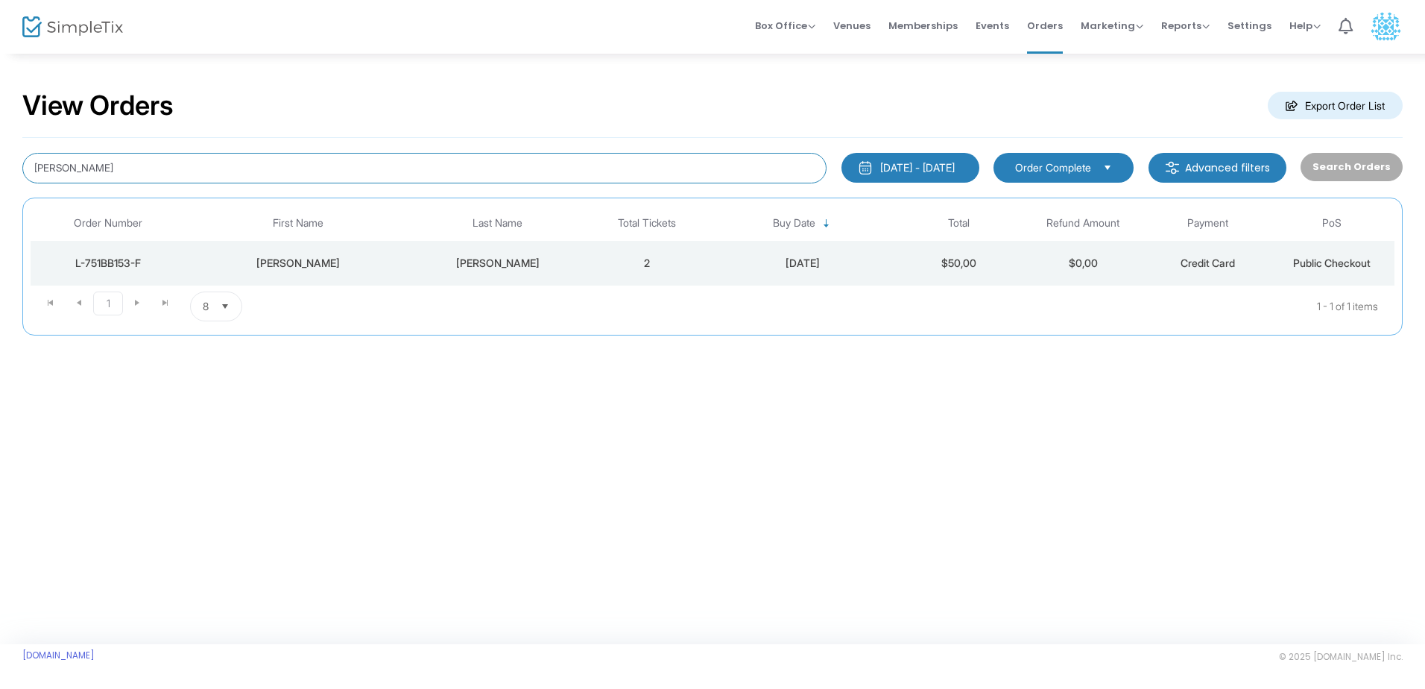
click at [55, 168] on input "arcand" at bounding box center [424, 168] width 804 height 31
click at [94, 186] on div "claire 2025-08-24 - 2025-09-23 Last 30 Days Today Yesterday This week This Mont…" at bounding box center [712, 259] width 1381 height 242
click at [66, 166] on input "claire" at bounding box center [424, 168] width 804 height 31
click at [64, 166] on input "claire" at bounding box center [424, 168] width 804 height 31
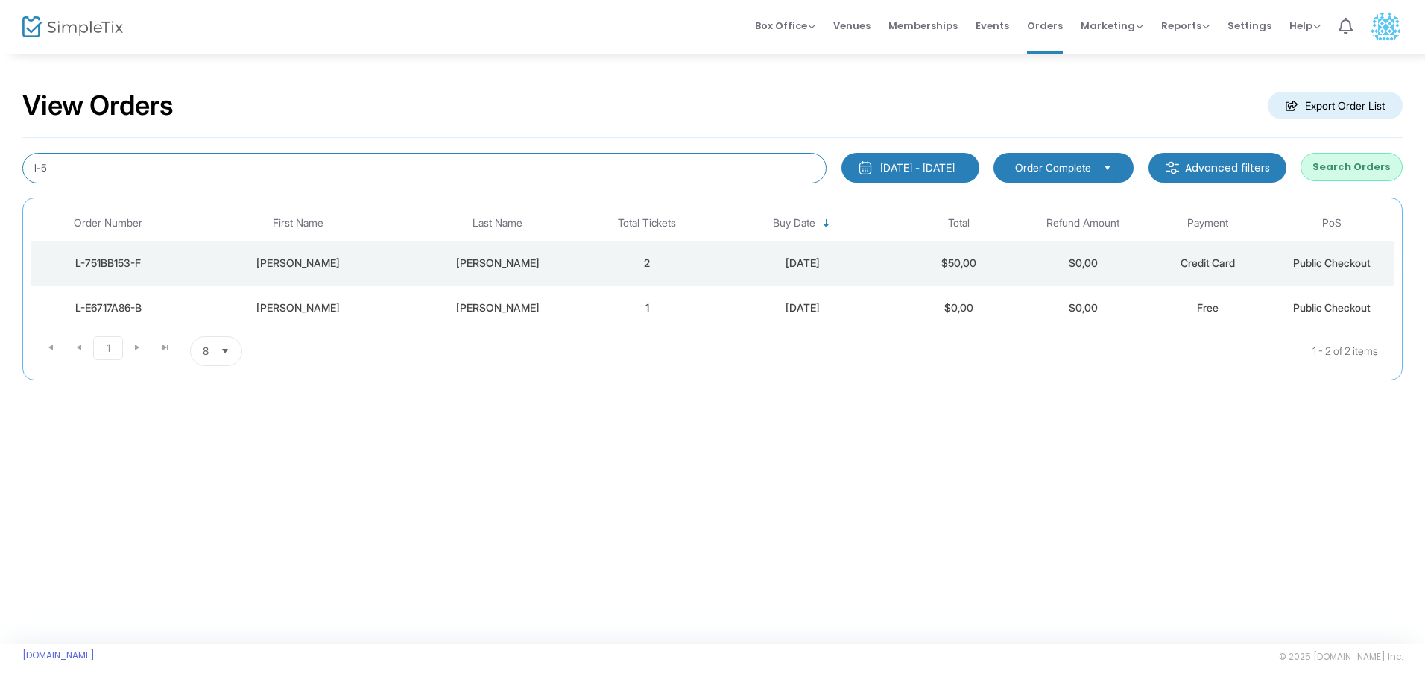
type input "l-51"
